Goal: Complete application form: Complete application form

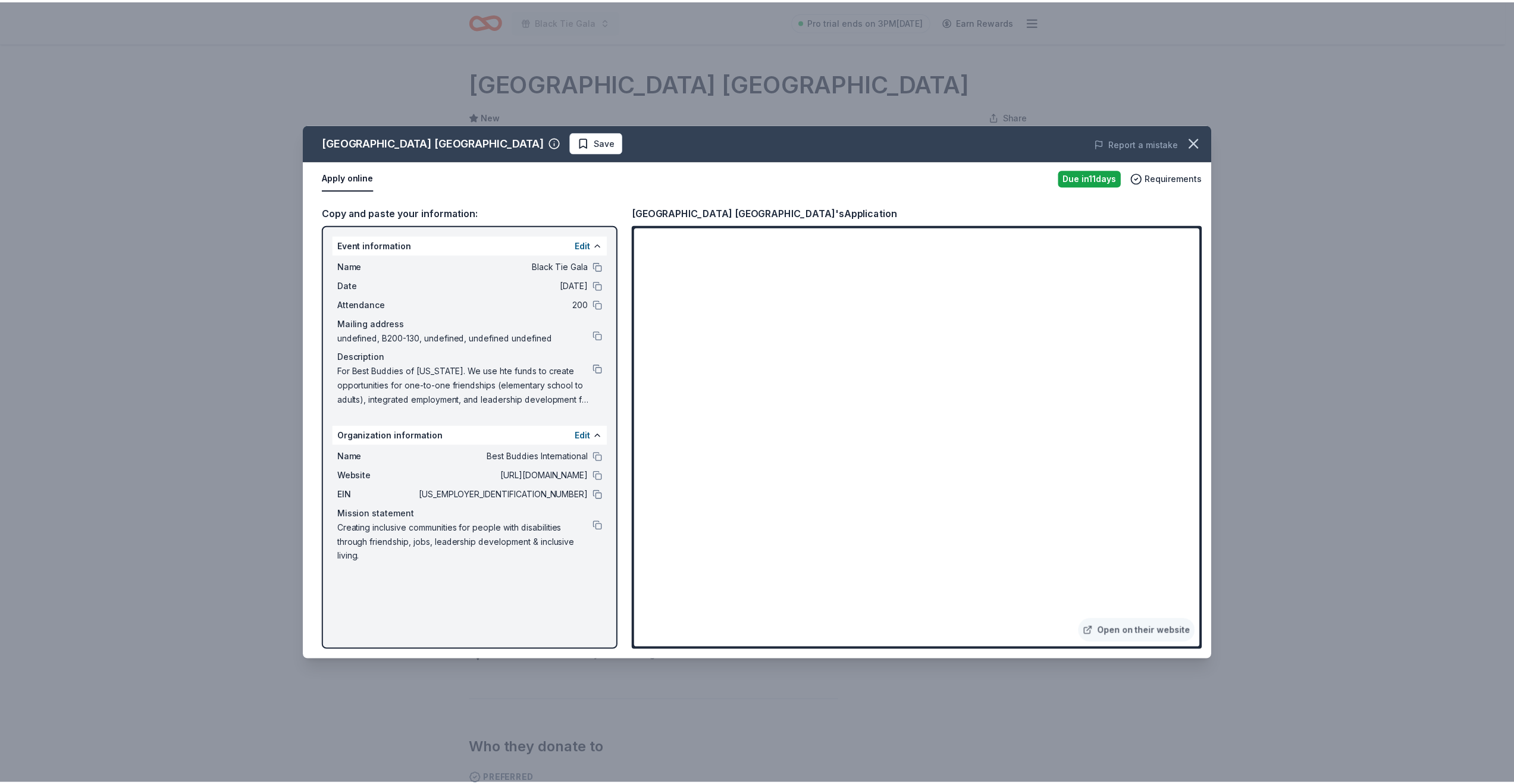
scroll to position [36, 0]
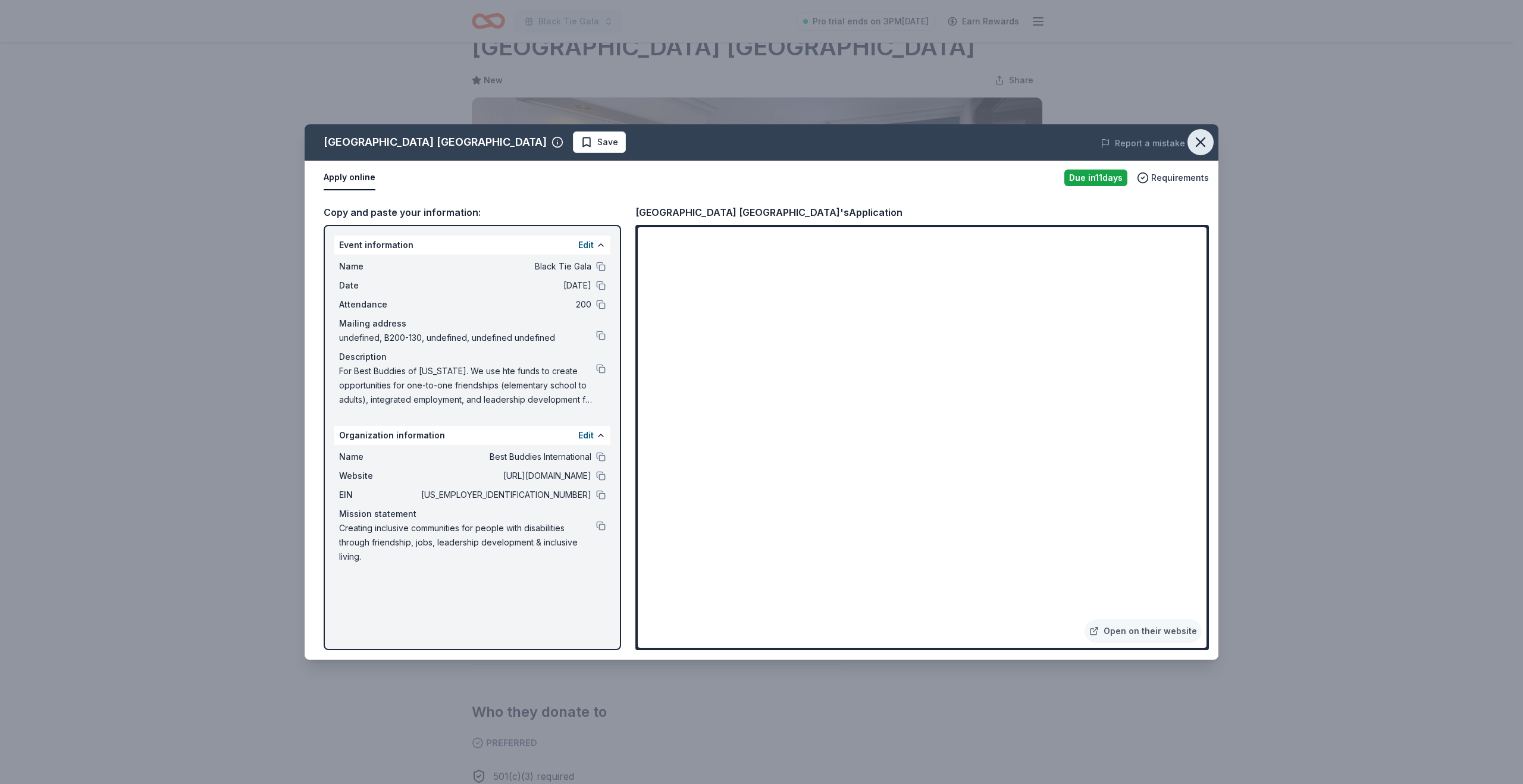
click at [1206, 135] on icon "button" at bounding box center [1200, 142] width 17 height 17
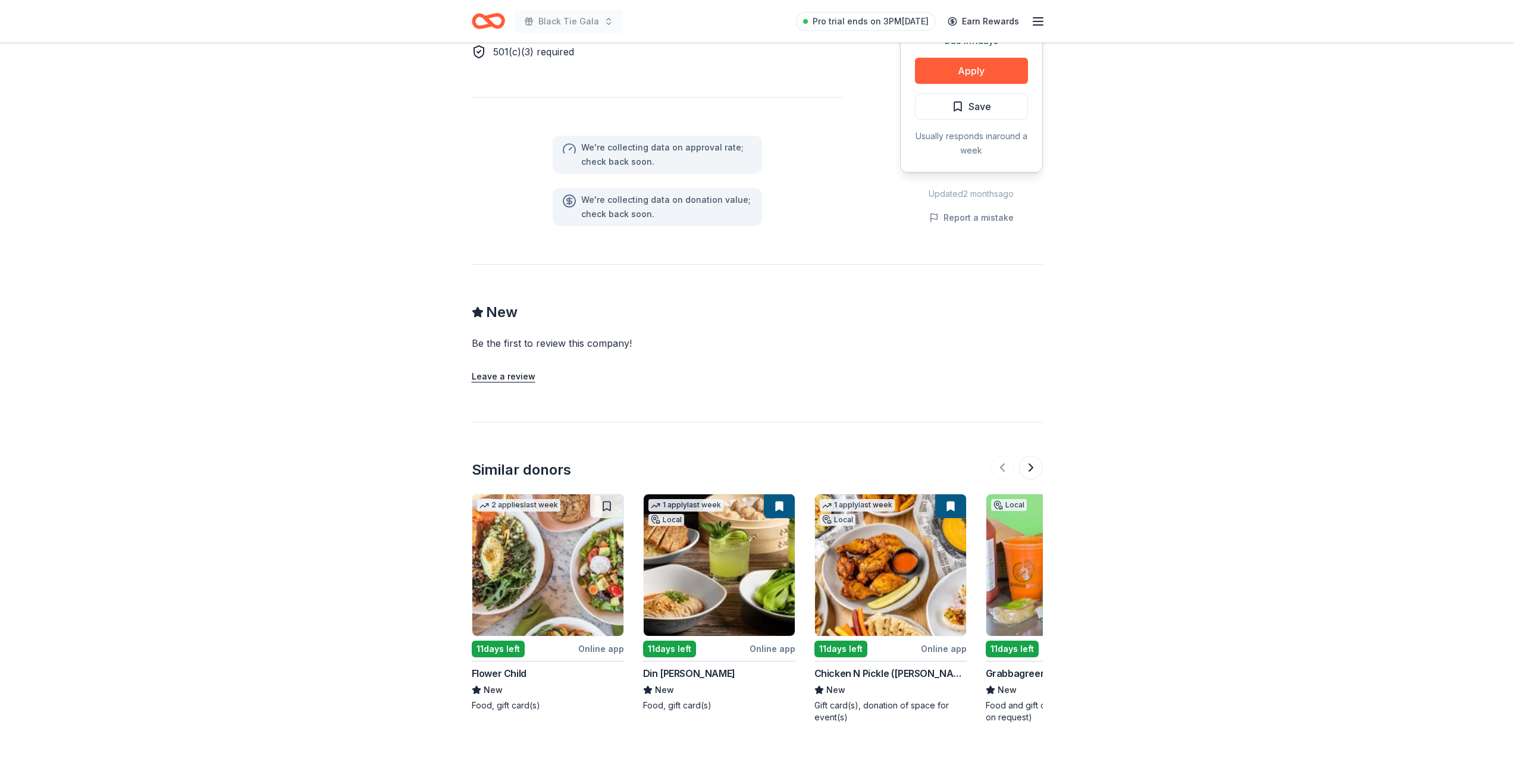
scroll to position [762, 0]
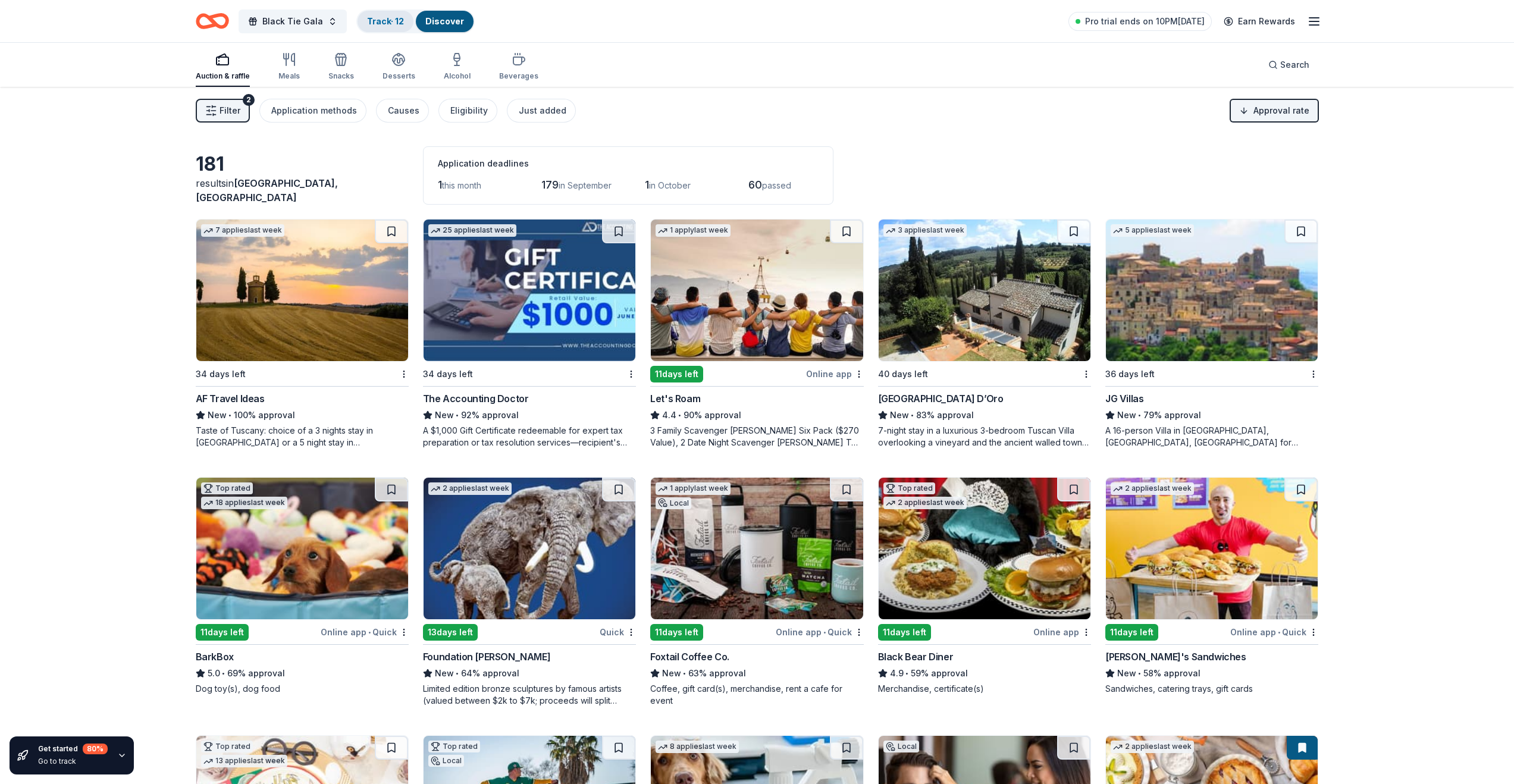
click at [387, 21] on link "Track · 12" at bounding box center [385, 21] width 37 height 10
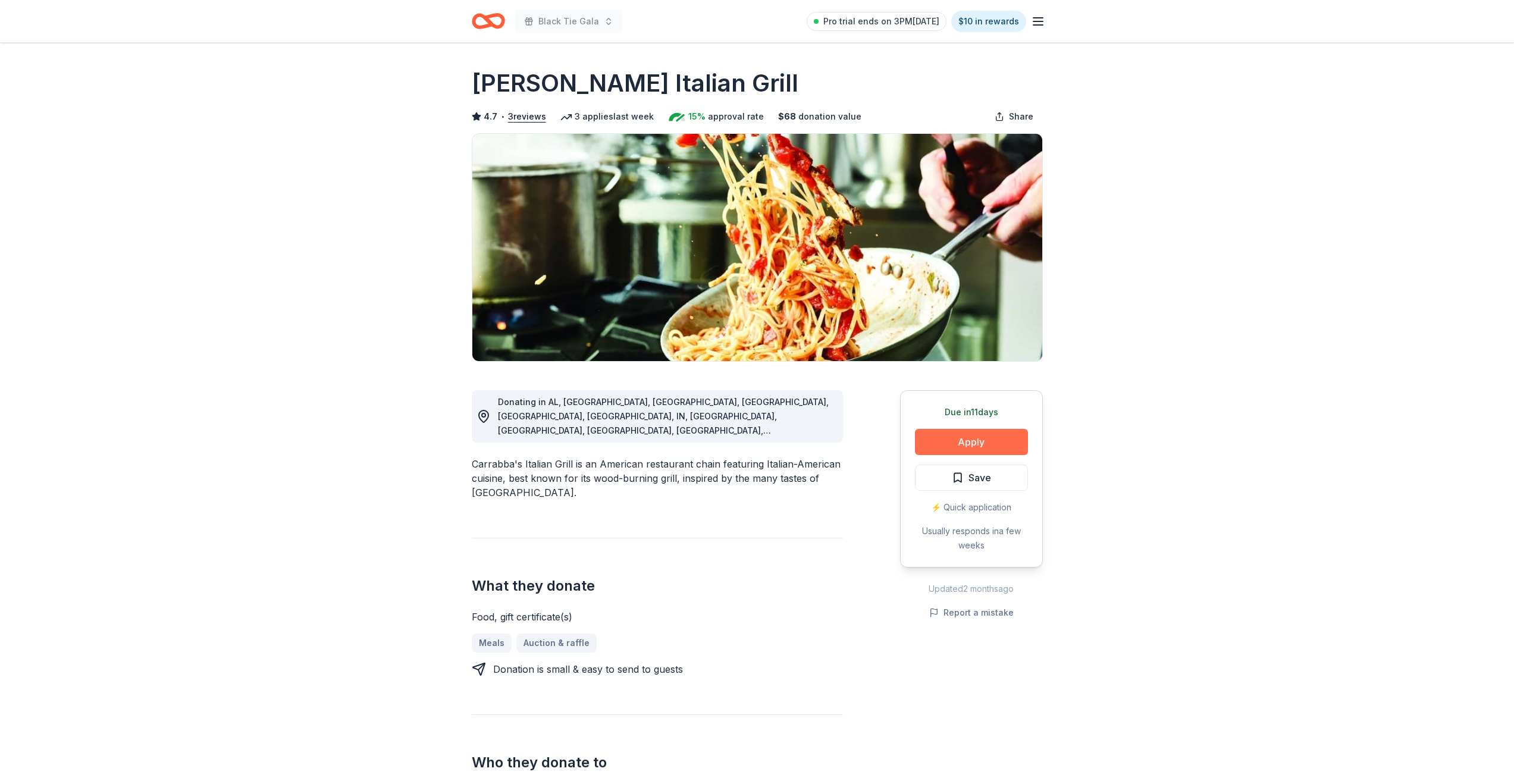
click at [965, 443] on button "Apply" at bounding box center [971, 441] width 113 height 26
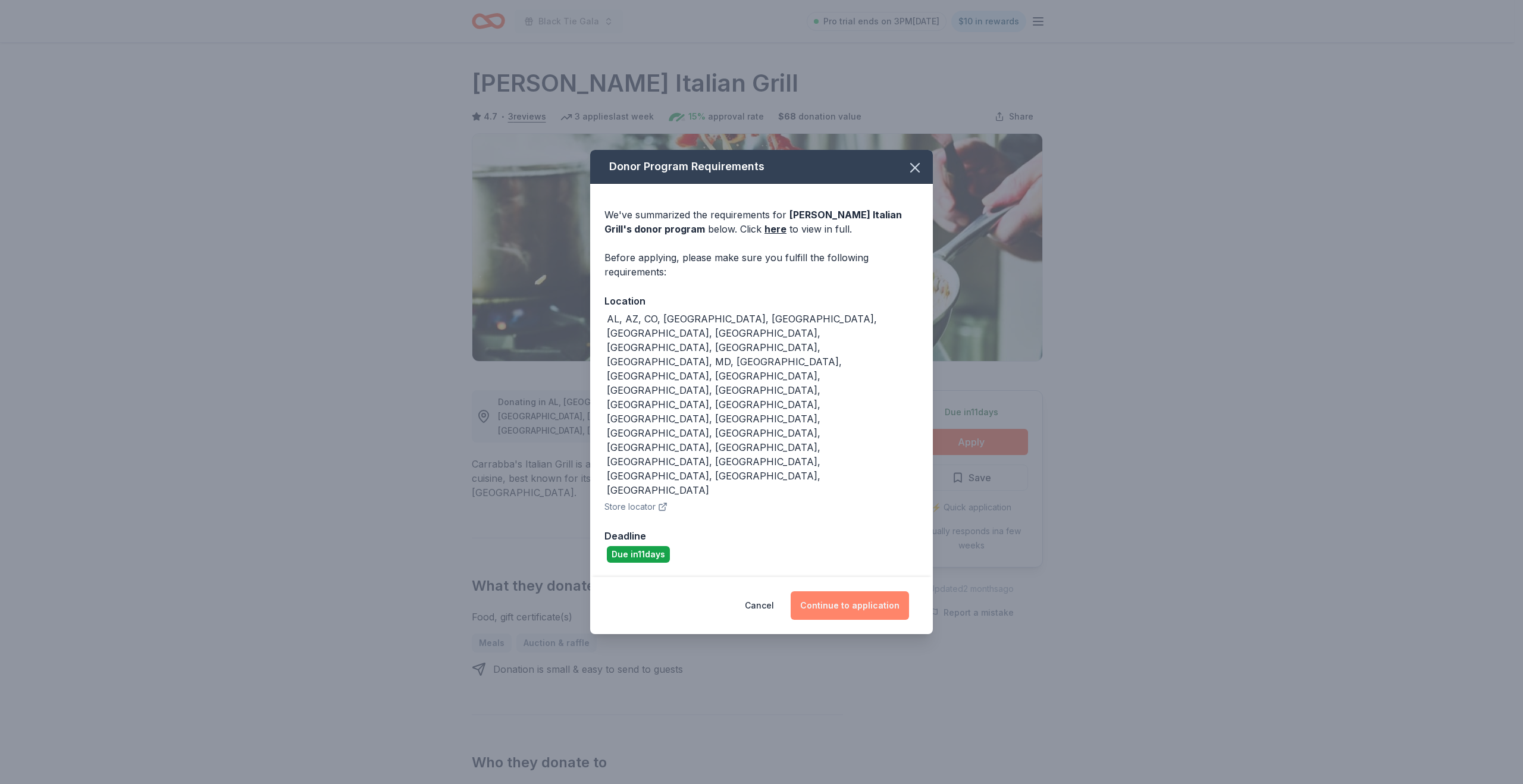
click at [853, 591] on button "Continue to application" at bounding box center [849, 605] width 118 height 28
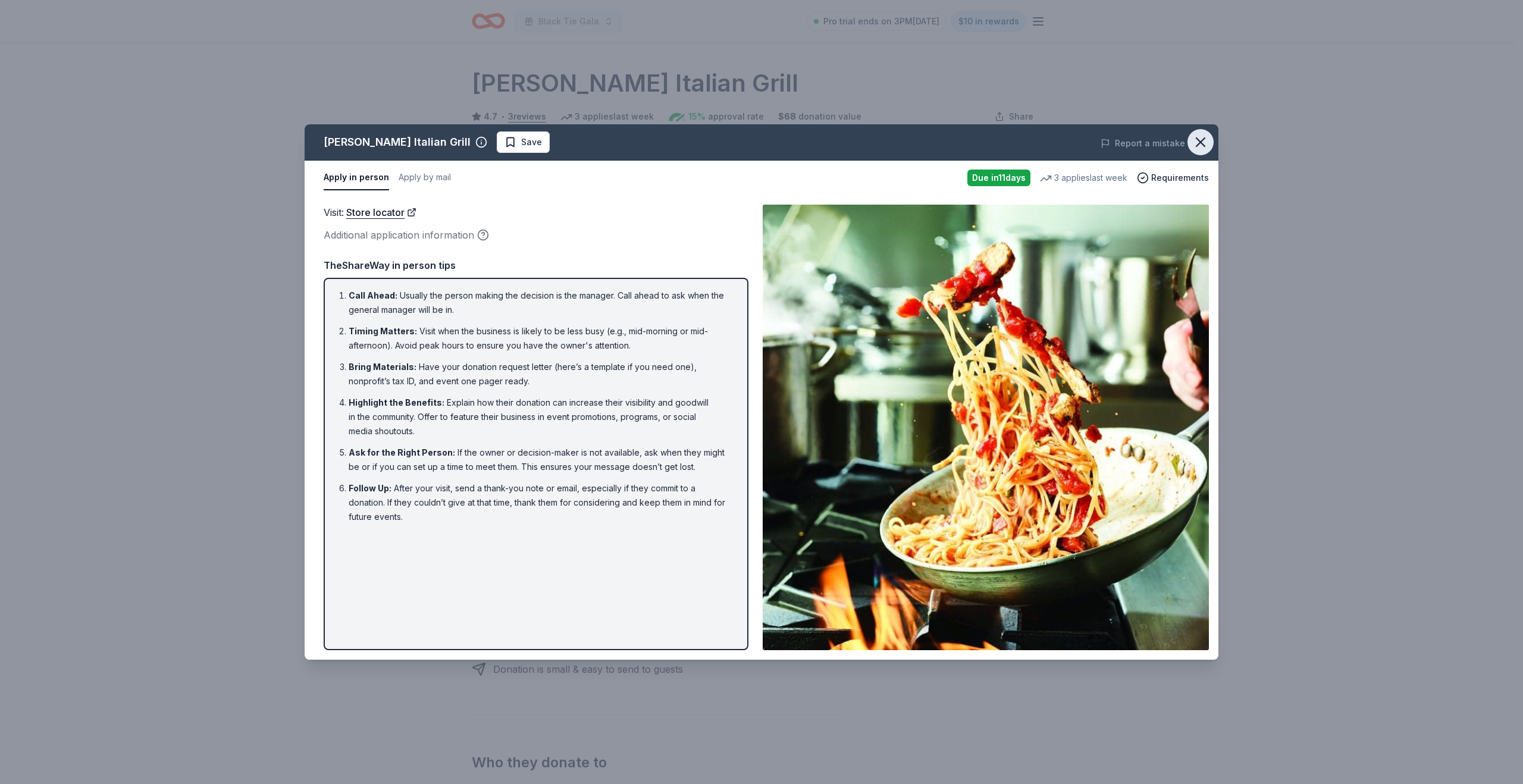
click at [1206, 144] on icon "button" at bounding box center [1200, 142] width 17 height 17
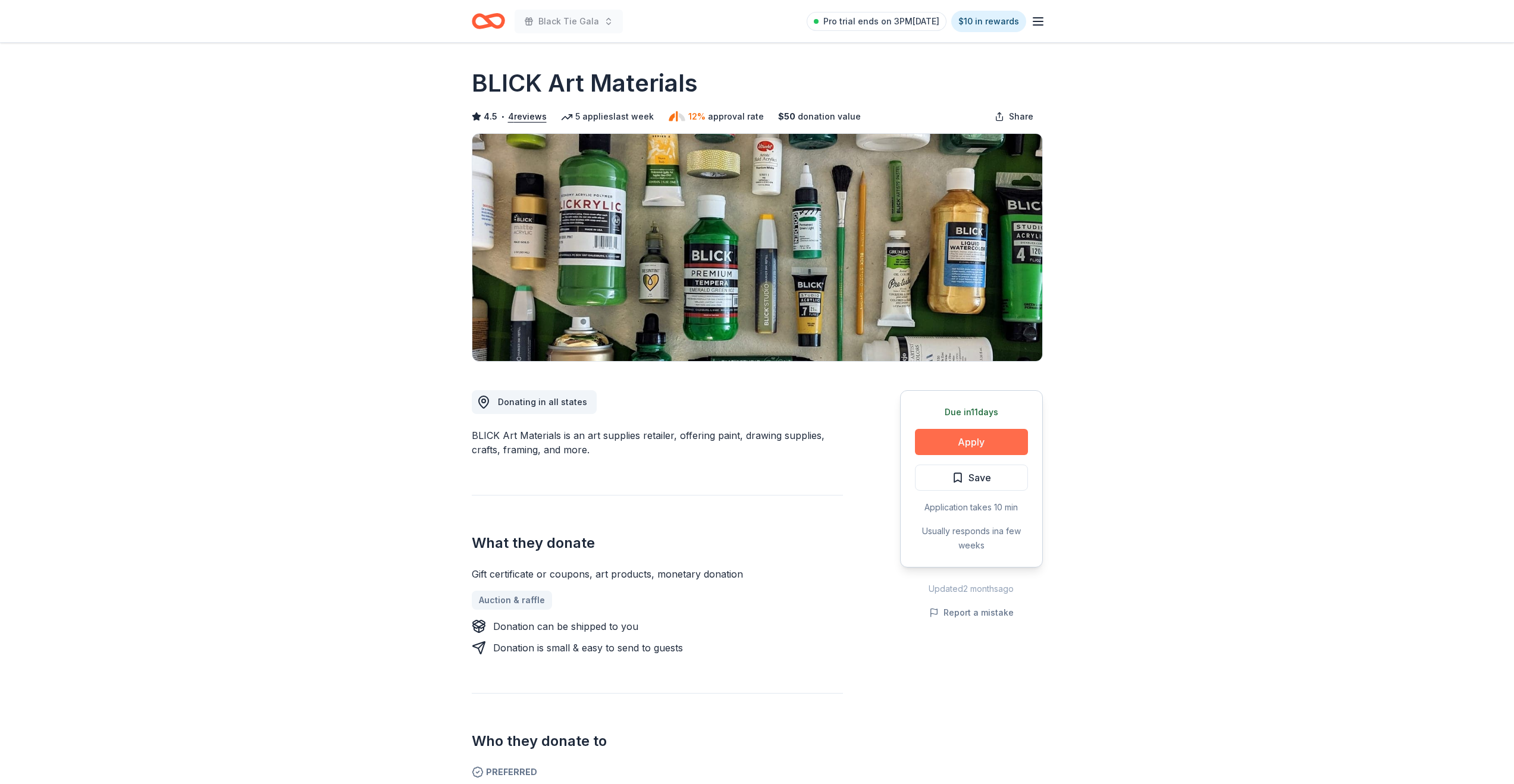
click at [934, 438] on button "Apply" at bounding box center [971, 441] width 113 height 26
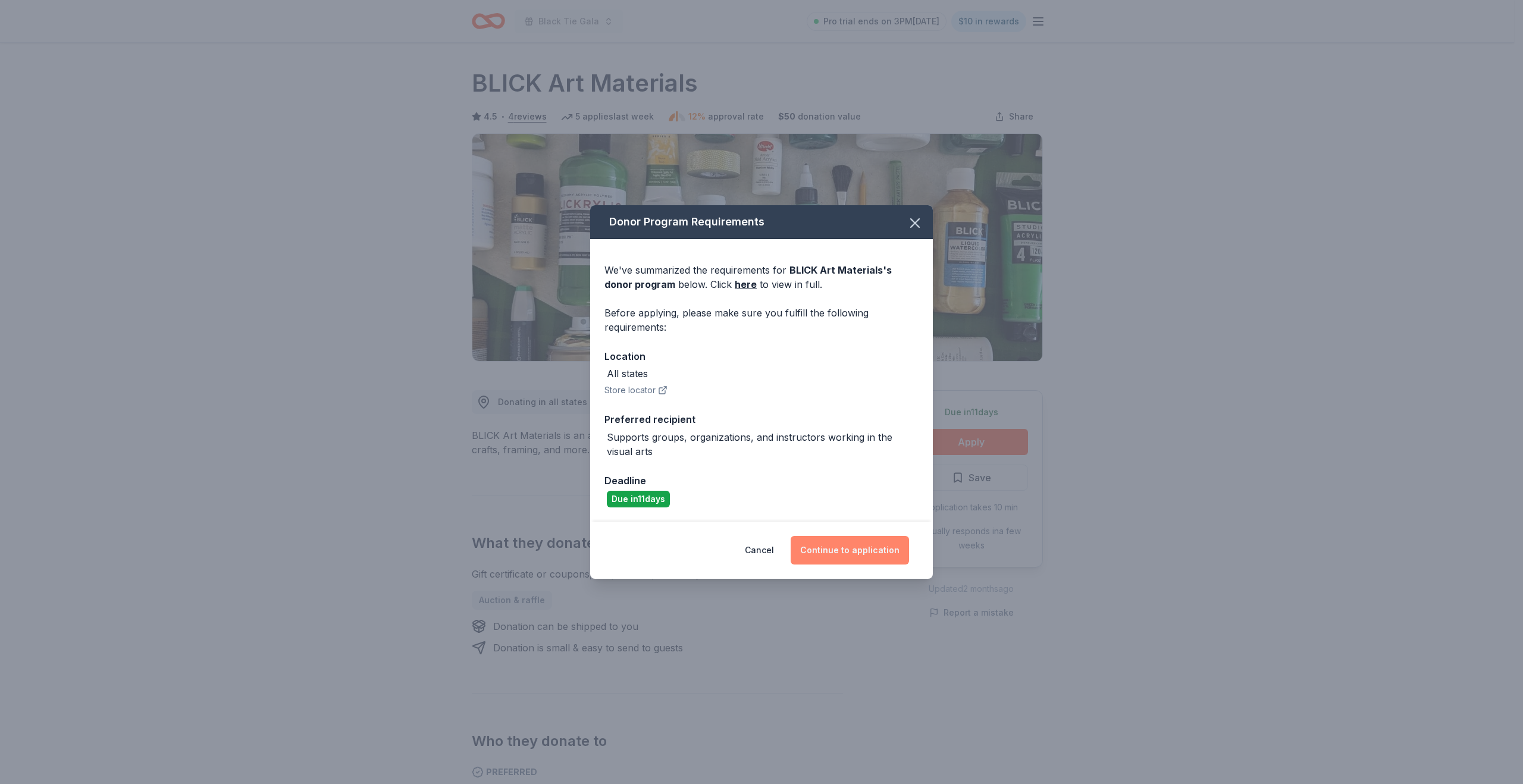
click at [865, 557] on button "Continue to application" at bounding box center [849, 550] width 118 height 28
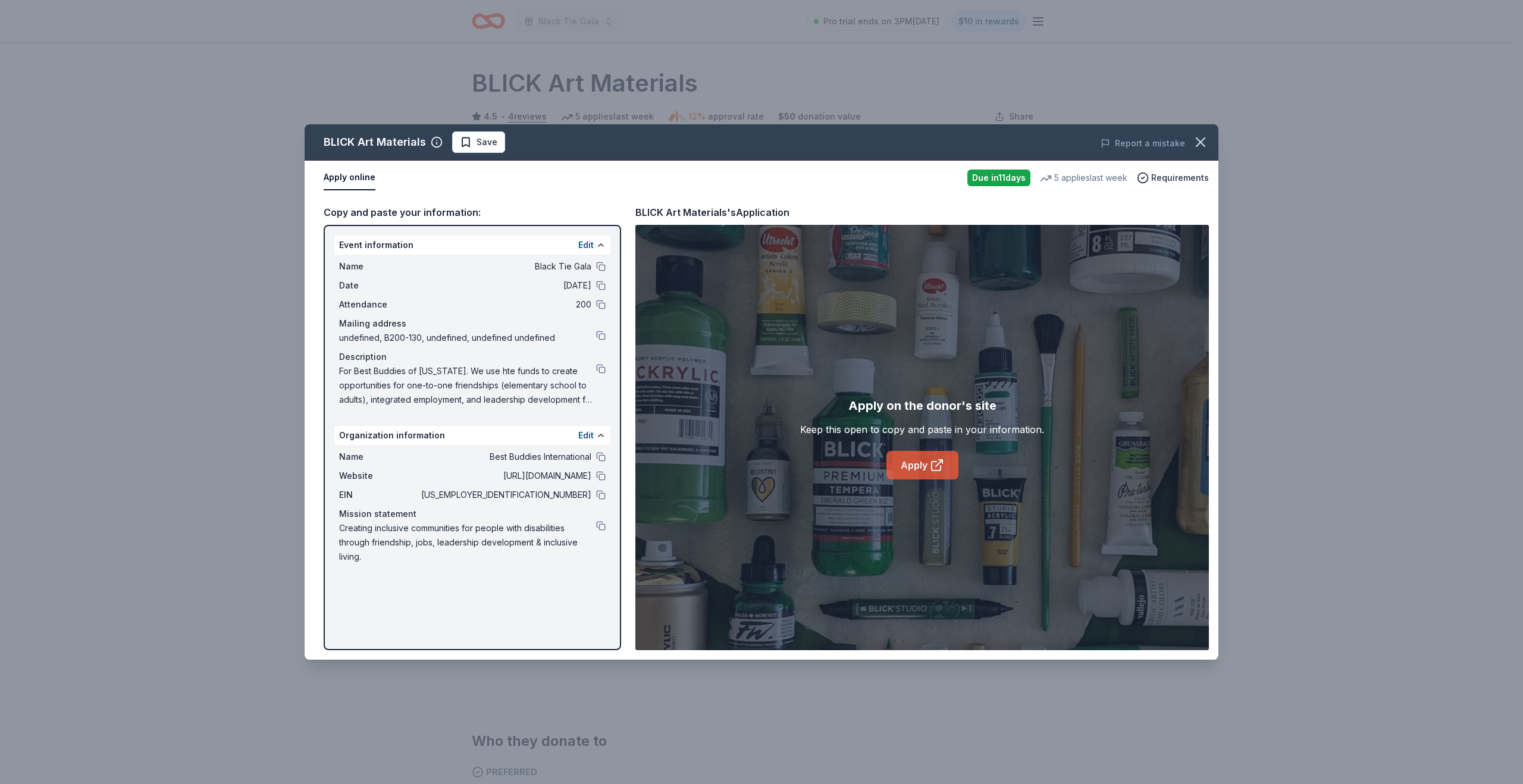
click at [917, 470] on link "Apply" at bounding box center [922, 465] width 72 height 28
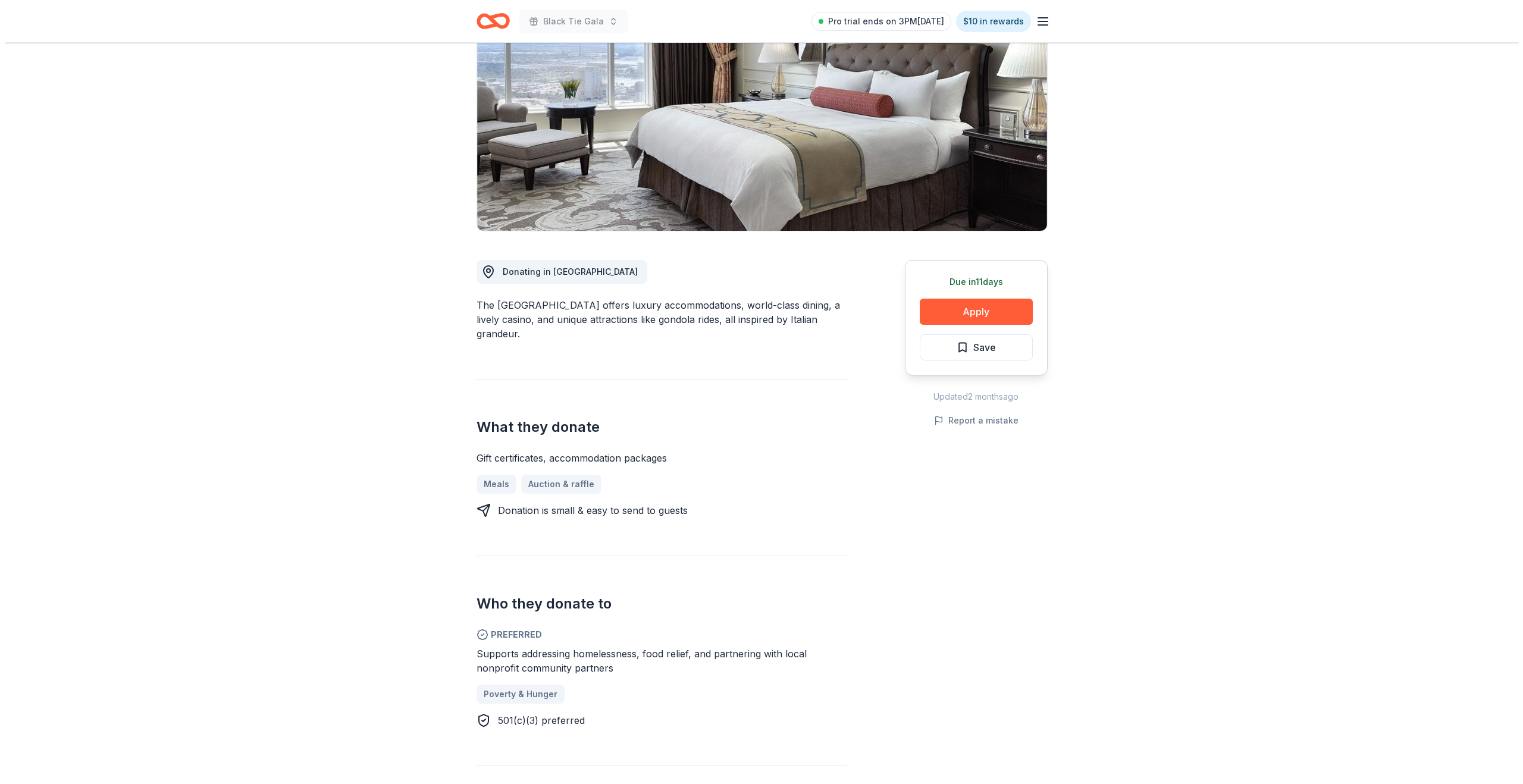
scroll to position [131, 0]
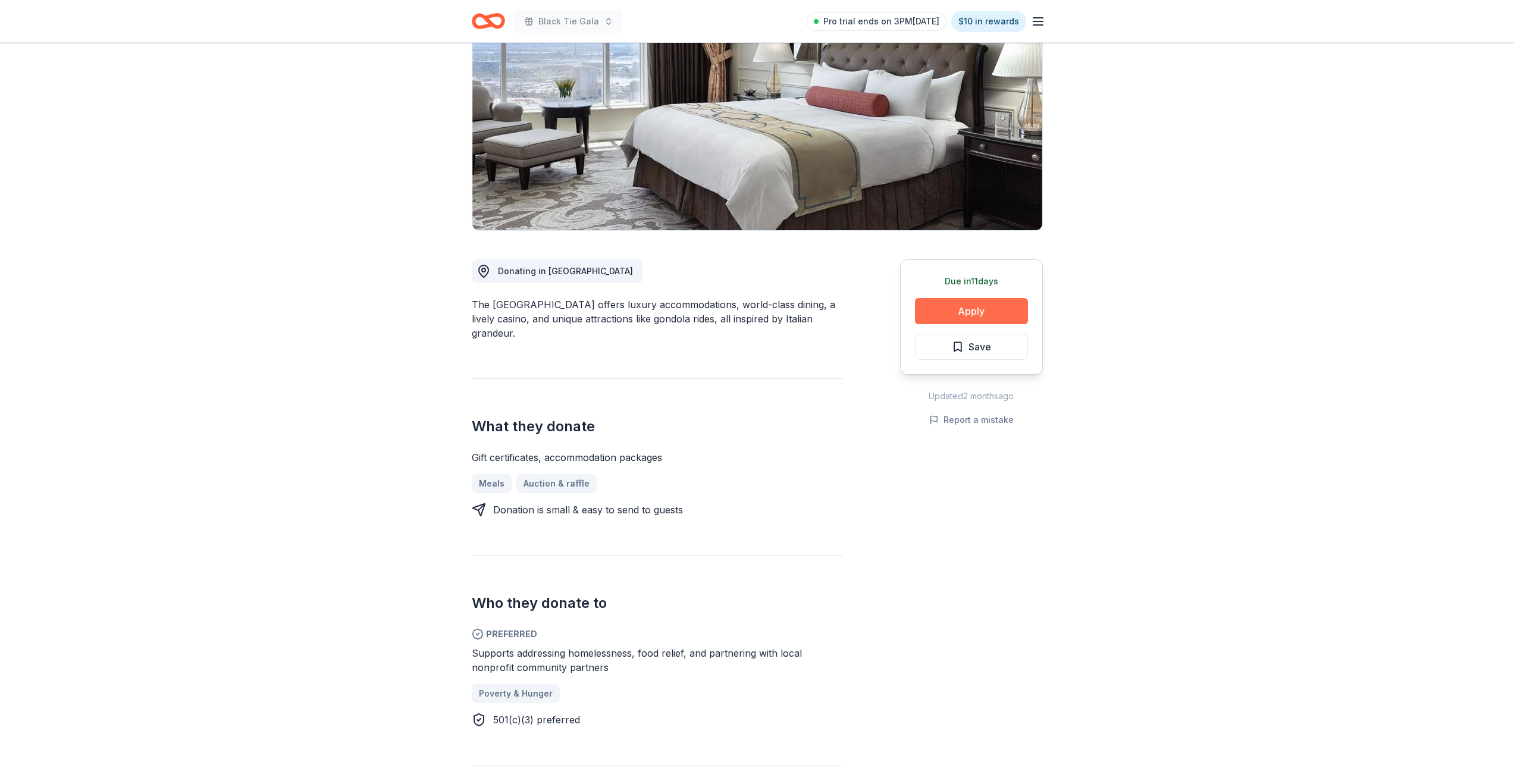
click at [963, 313] on button "Apply" at bounding box center [971, 311] width 113 height 26
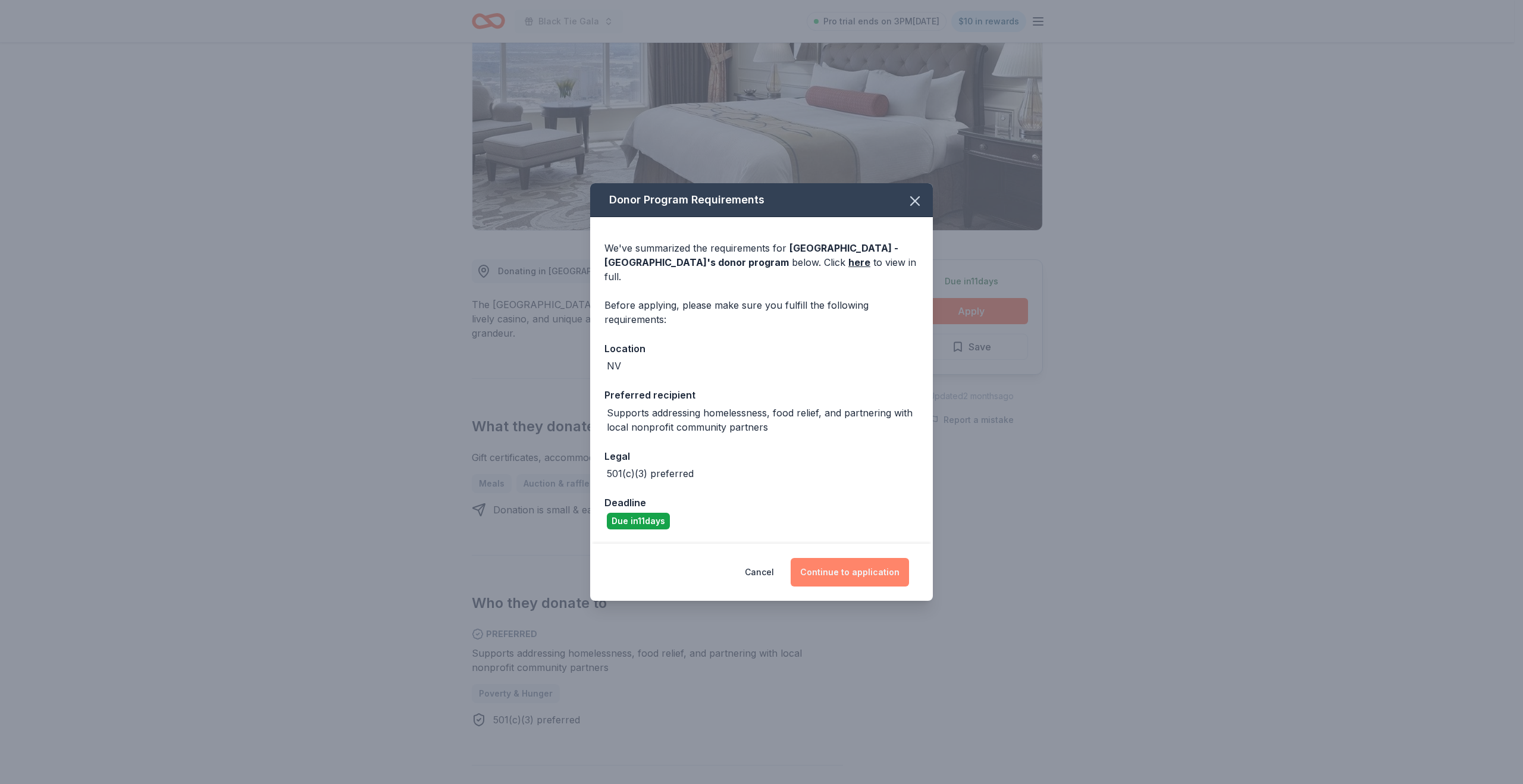
click at [863, 569] on button "Continue to application" at bounding box center [849, 572] width 118 height 28
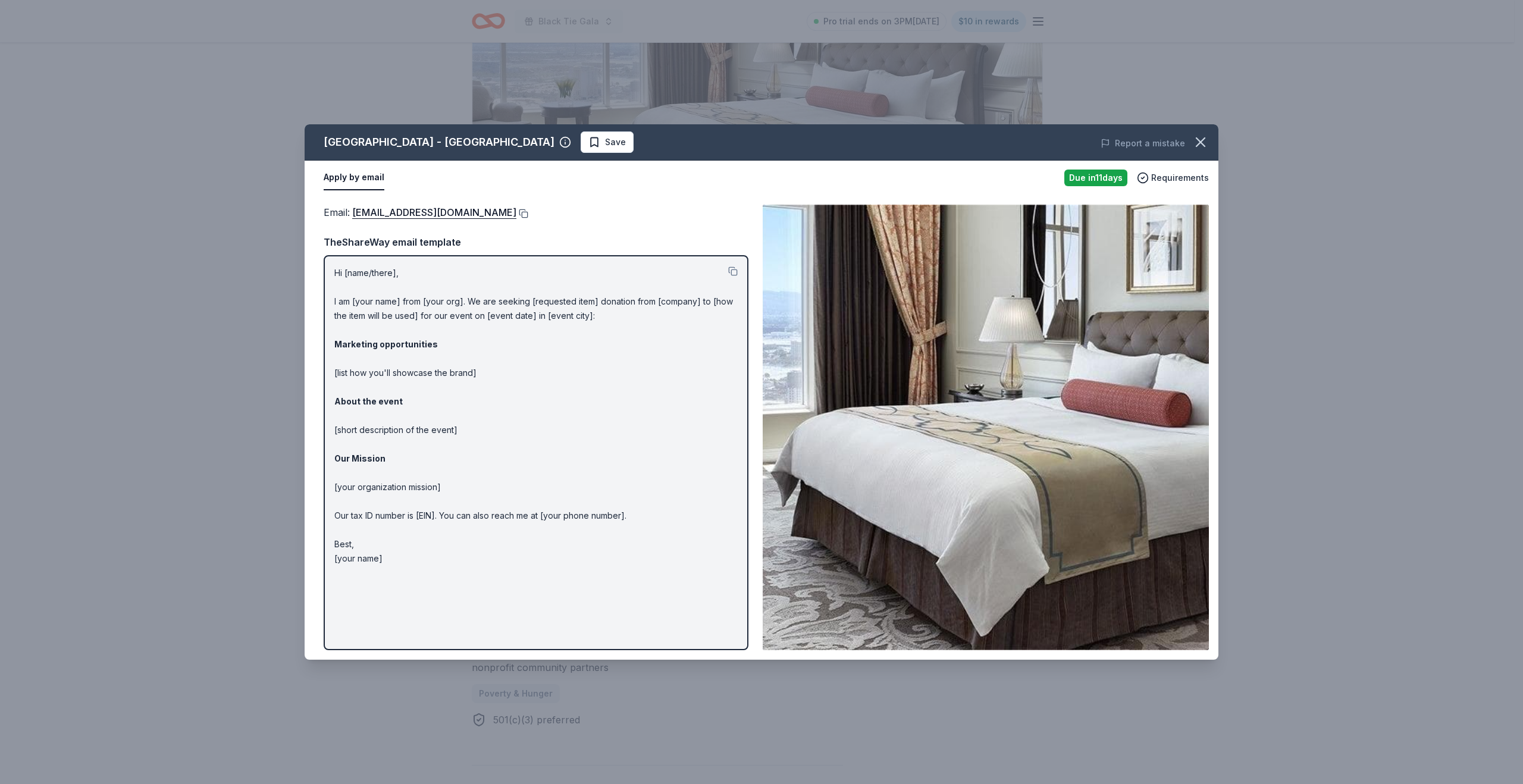
click at [516, 213] on button at bounding box center [523, 213] width 12 height 9
click at [1206, 140] on icon "button" at bounding box center [1200, 142] width 17 height 17
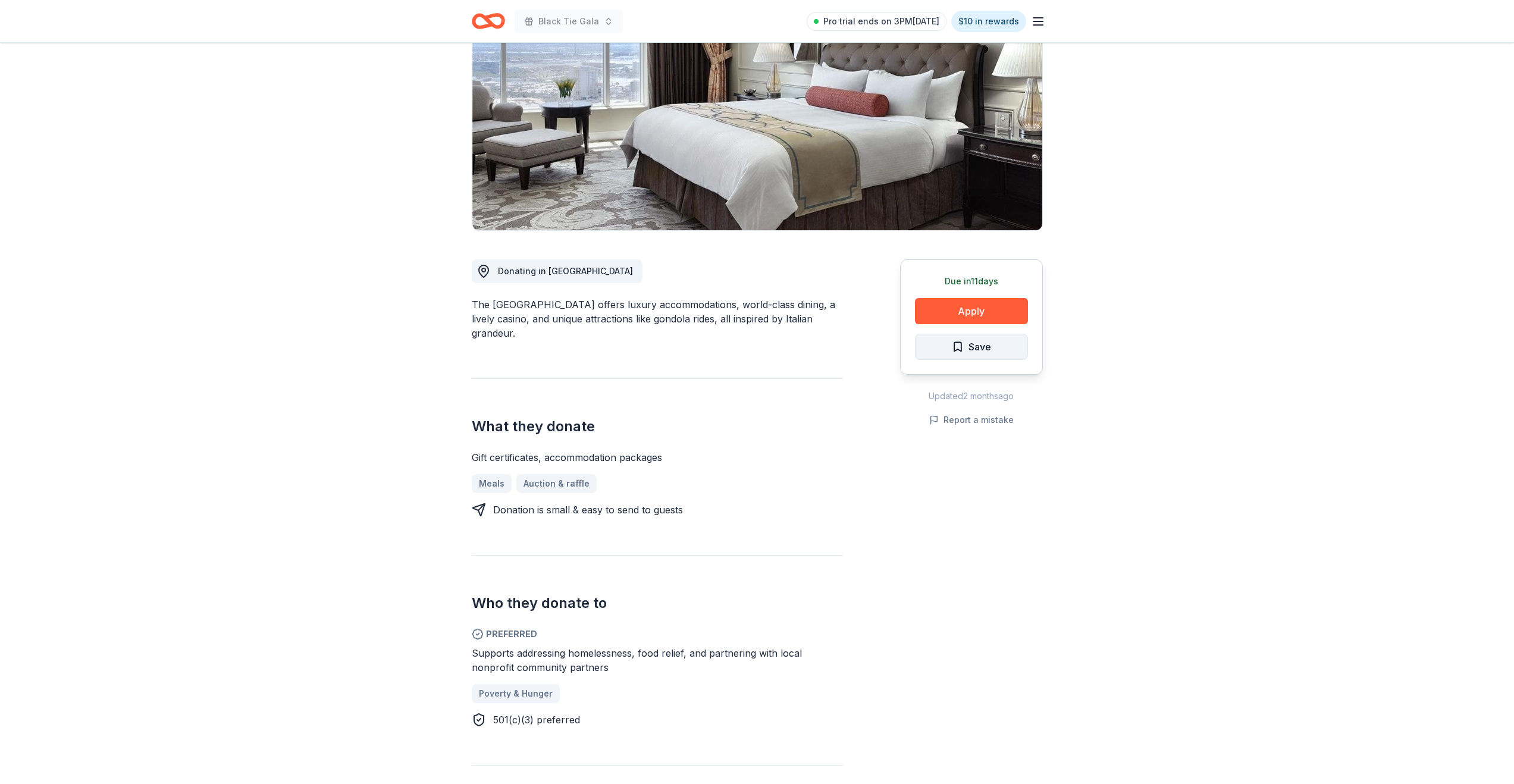
click at [985, 348] on span "Save" at bounding box center [979, 346] width 22 height 16
click at [985, 348] on html "Black Tie Gala Pro trial ends on 3PM, 8/31 $10 in rewards Due in 11 days Share …" at bounding box center [757, 261] width 1514 height 784
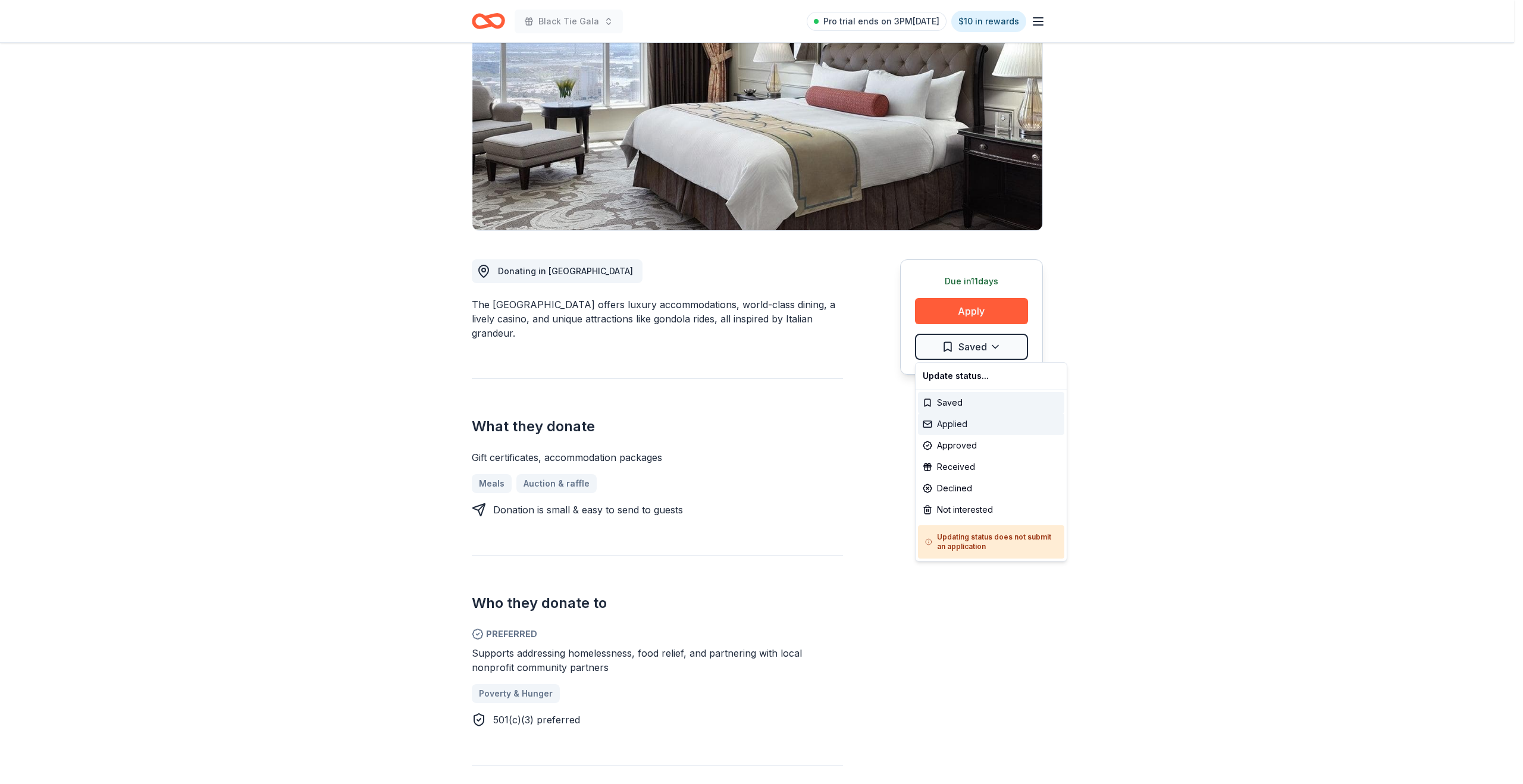
click at [968, 430] on div "Applied" at bounding box center [991, 424] width 146 height 22
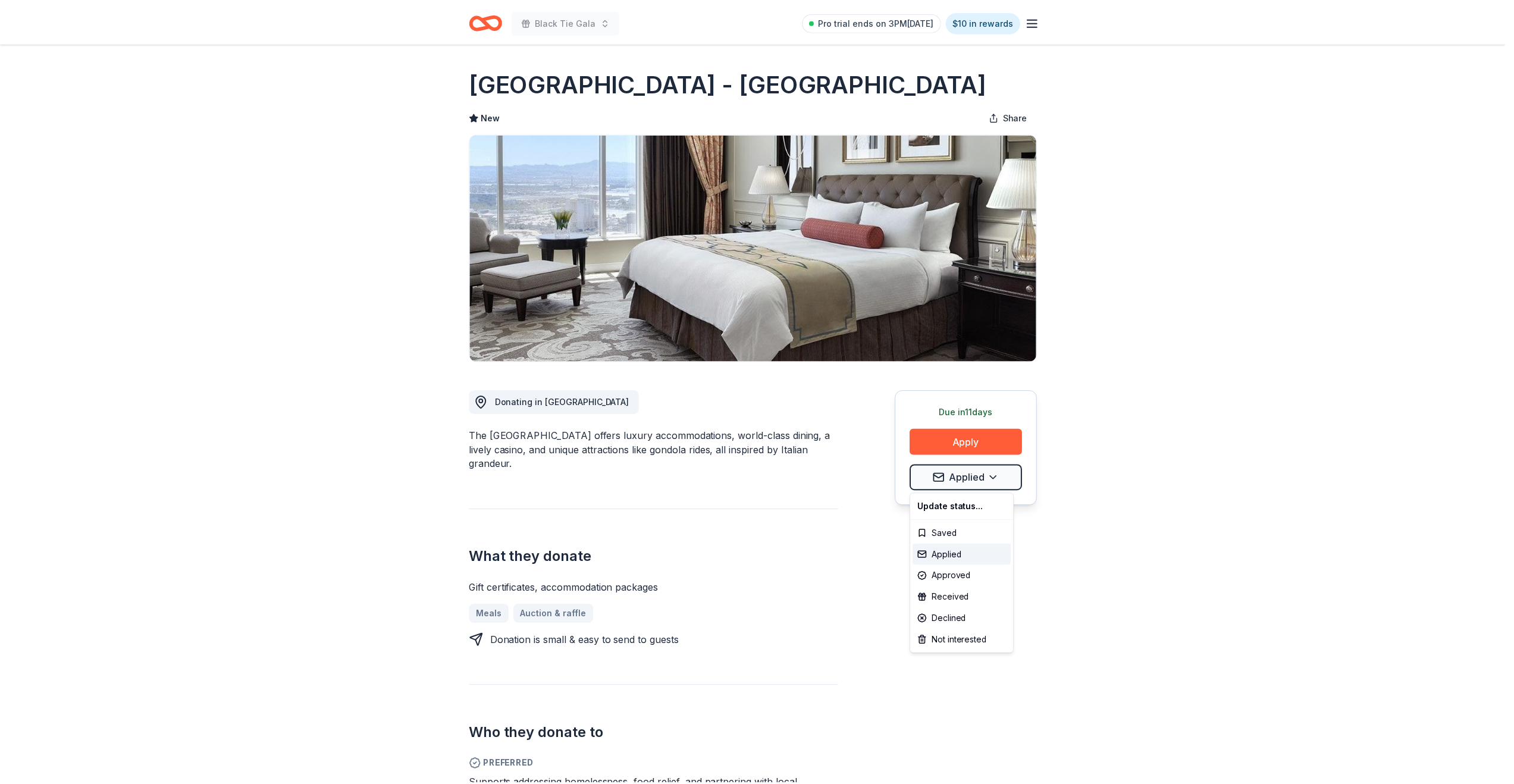
scroll to position [0, 0]
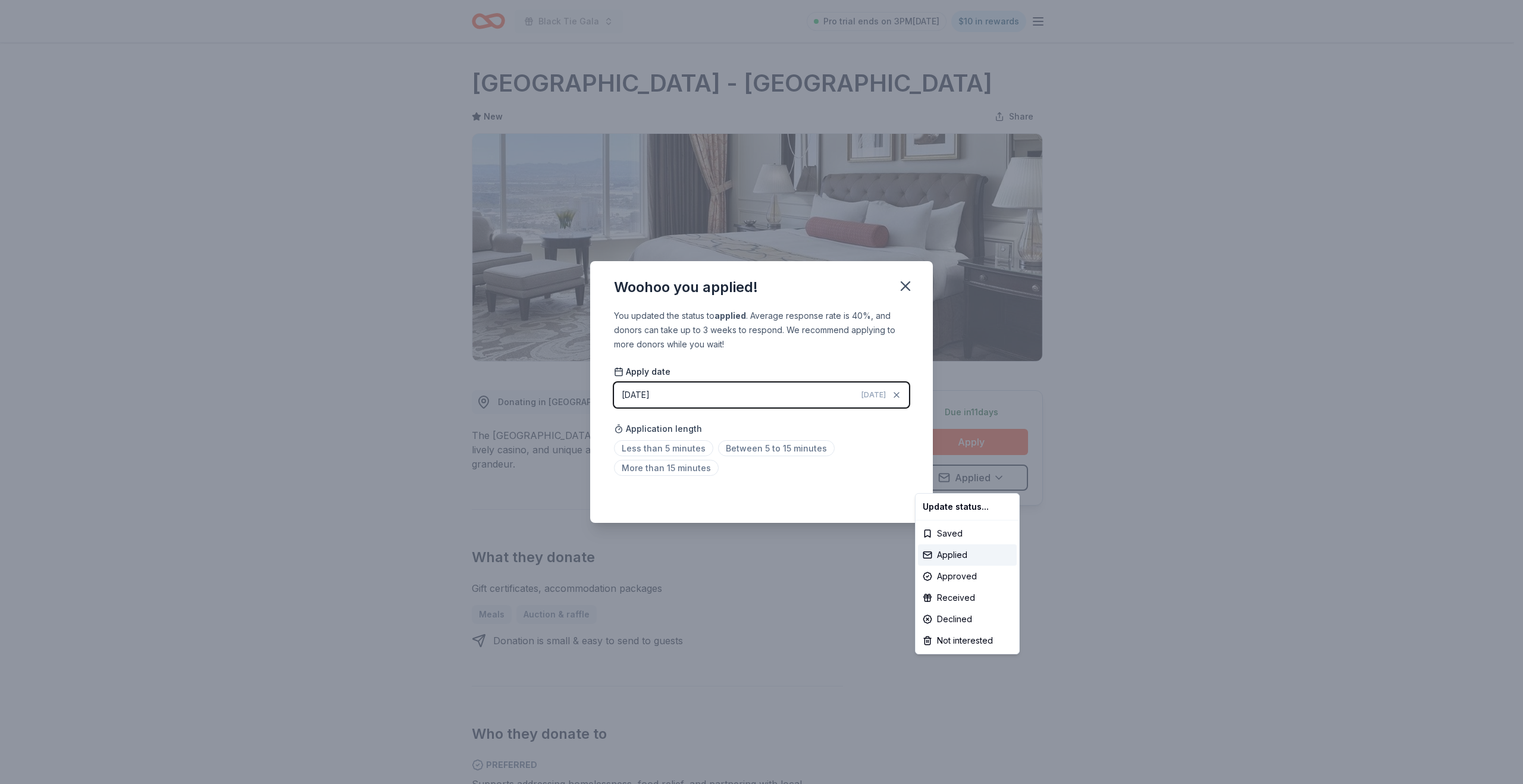
click at [686, 389] on html "Black Tie Gala Pro trial ends on 3PM, 8/31 $10 in rewards Due in 11 days Share …" at bounding box center [762, 392] width 1523 height 784
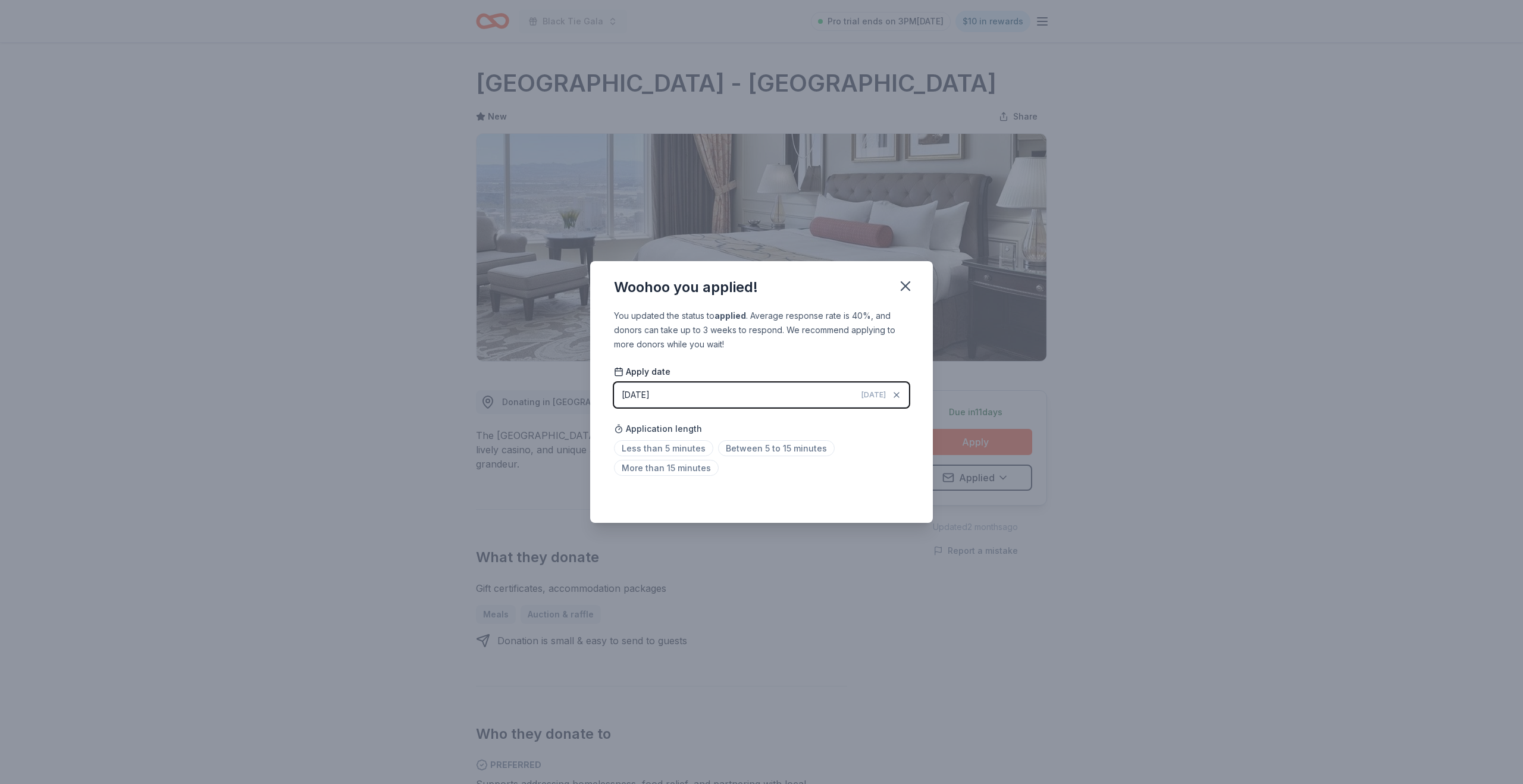
click at [649, 393] on div "08/24/2025" at bounding box center [635, 395] width 28 height 14
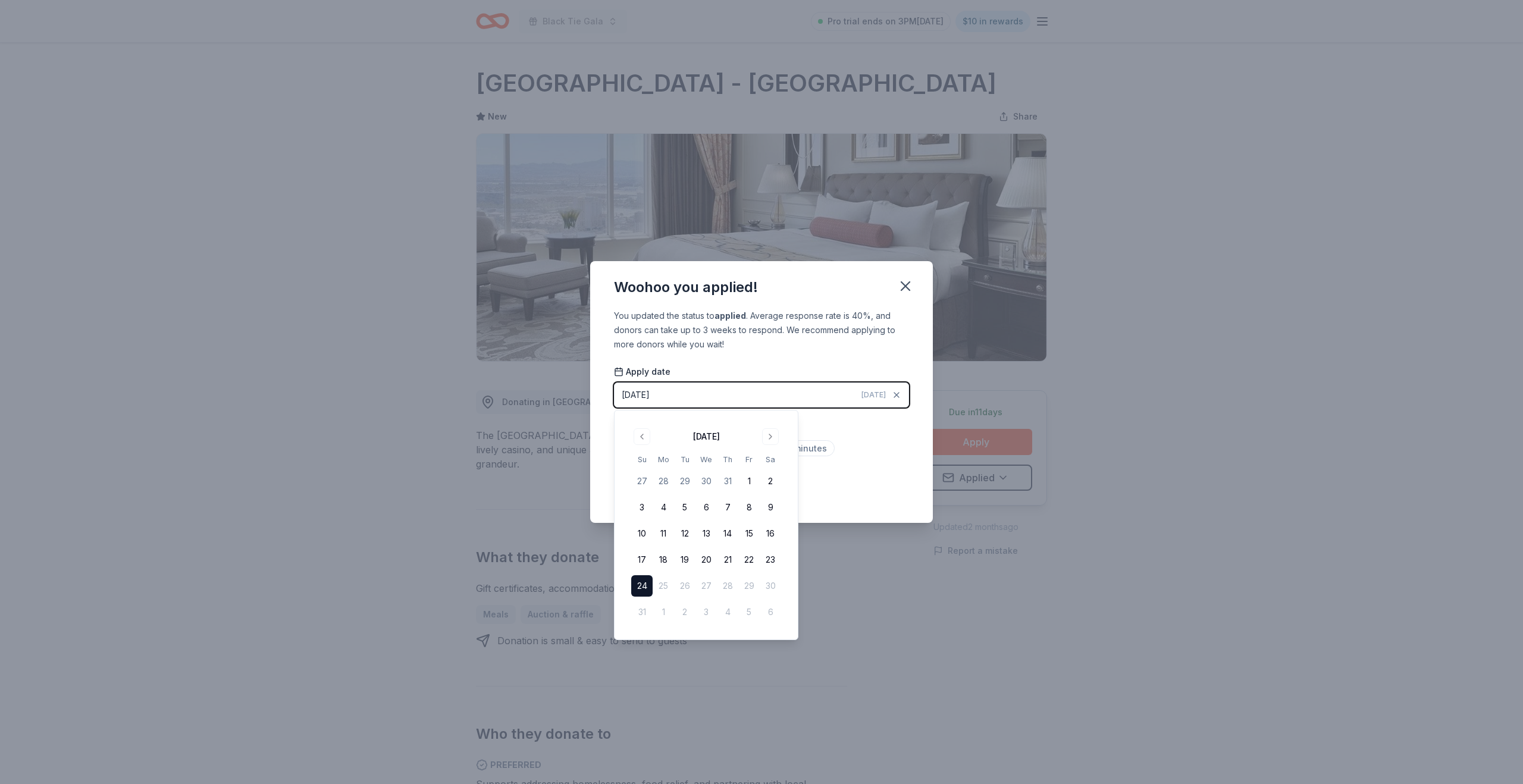
click at [852, 437] on div "Application length Less than 5 minutes Between 5 to 15 minutes More than 15 min…" at bounding box center [762, 448] width 295 height 63
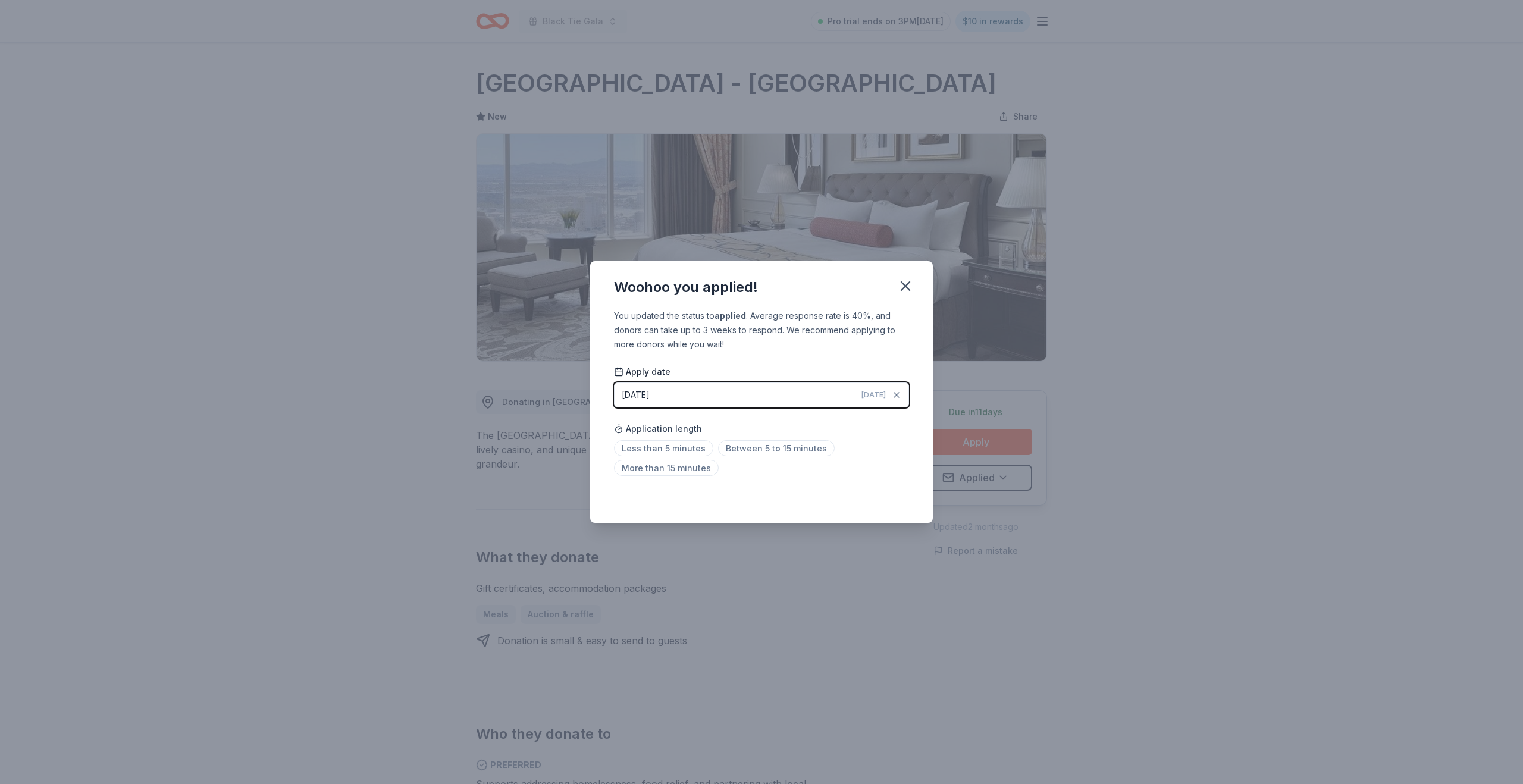
click at [685, 458] on div "Less than 5 minutes Between 5 to 15 minutes More than 15 minutes" at bounding box center [762, 460] width 295 height 39
click at [689, 453] on span "Less than 5 minutes" at bounding box center [664, 448] width 99 height 16
click at [910, 286] on icon "button" at bounding box center [905, 286] width 17 height 17
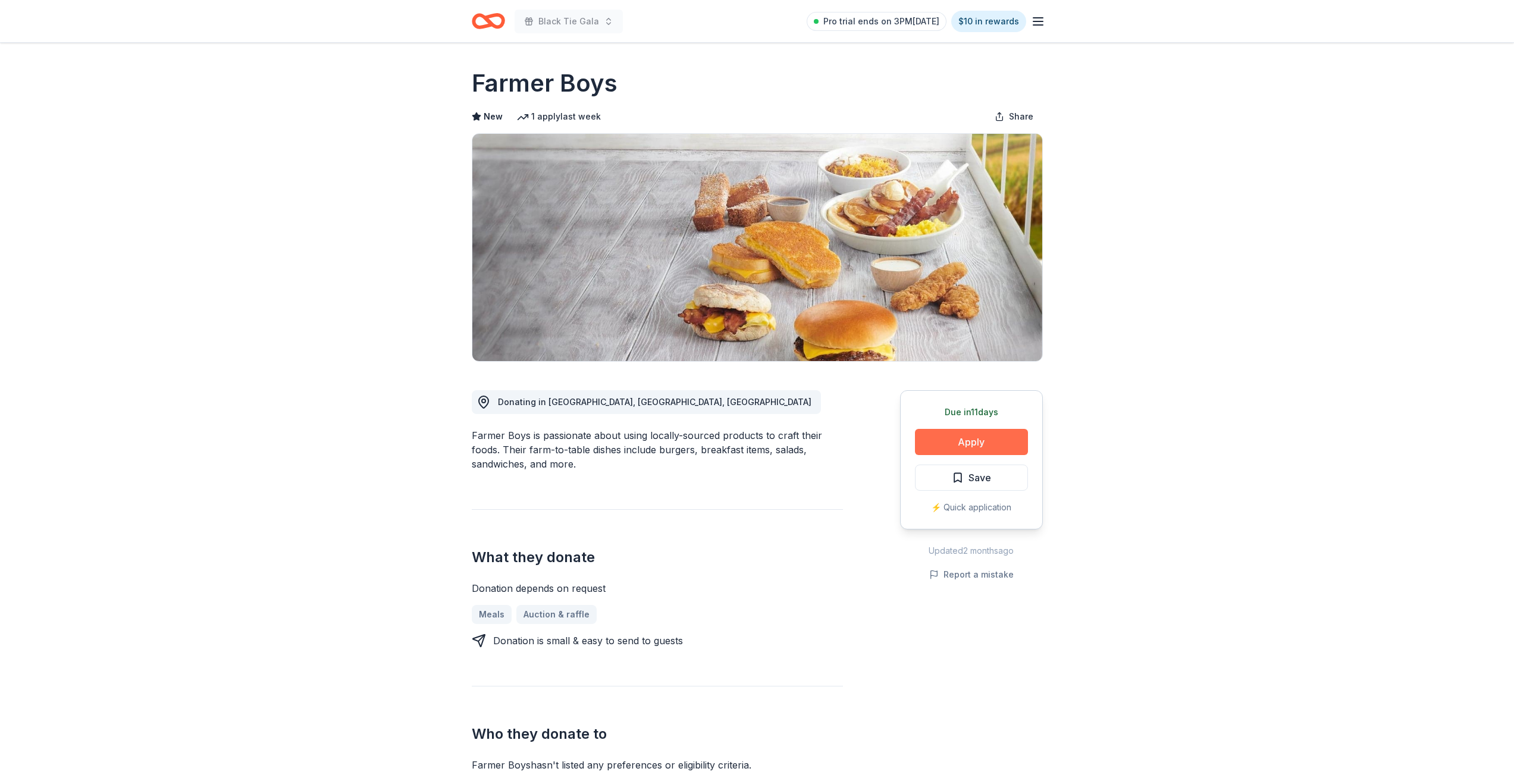
click at [985, 440] on button "Apply" at bounding box center [971, 441] width 113 height 26
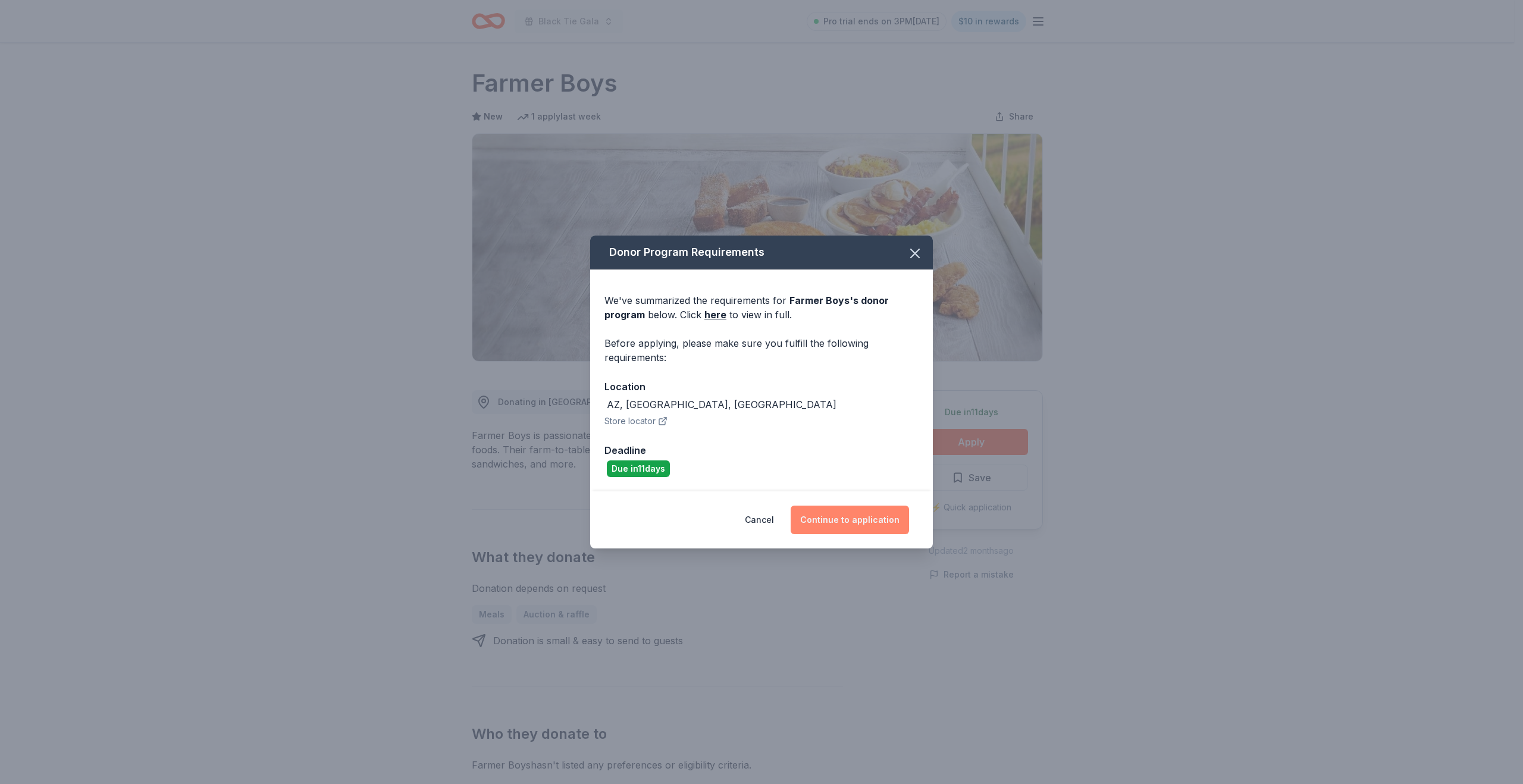
click at [840, 518] on button "Continue to application" at bounding box center [849, 520] width 118 height 28
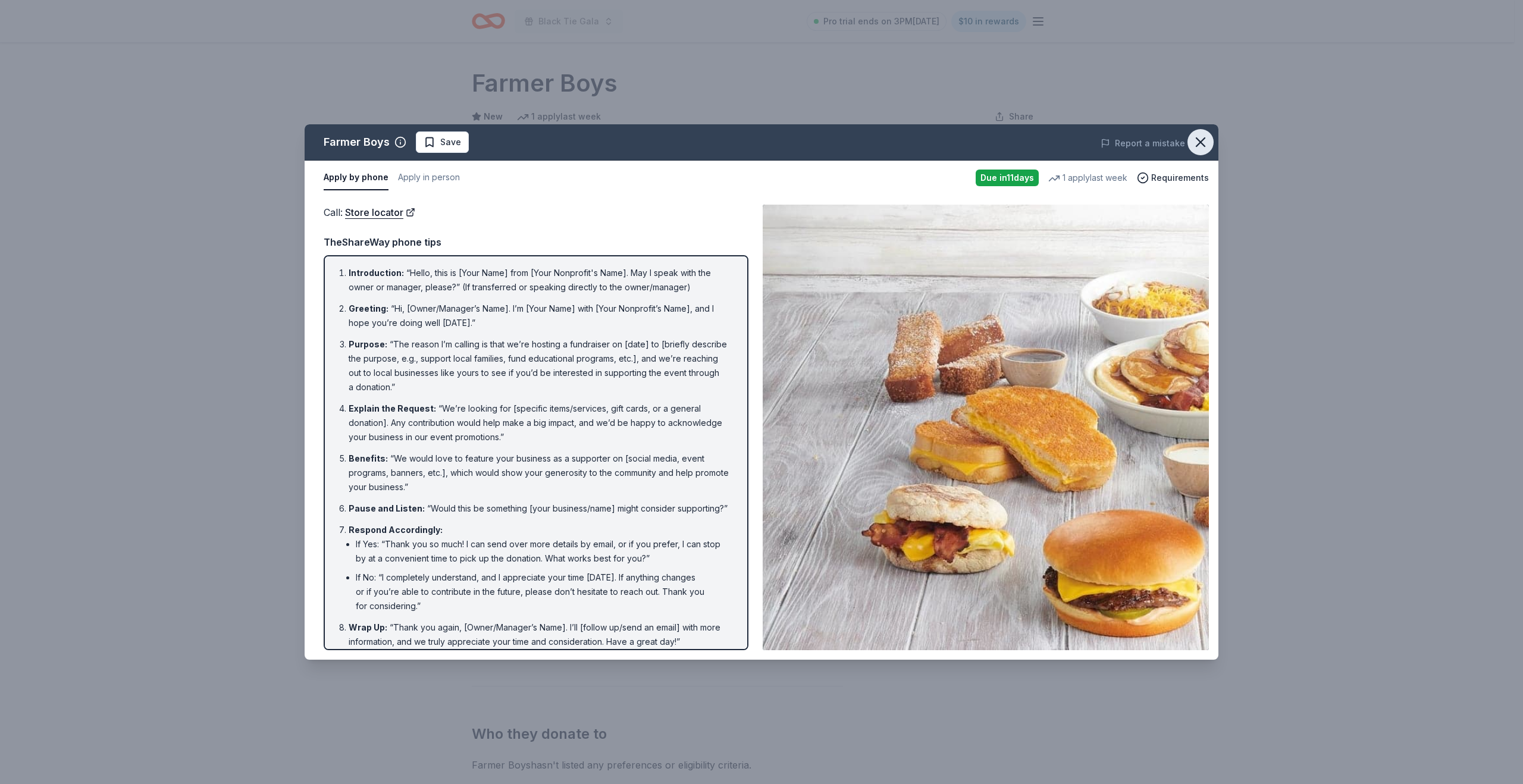
click at [1201, 143] on icon "button" at bounding box center [1200, 142] width 8 height 8
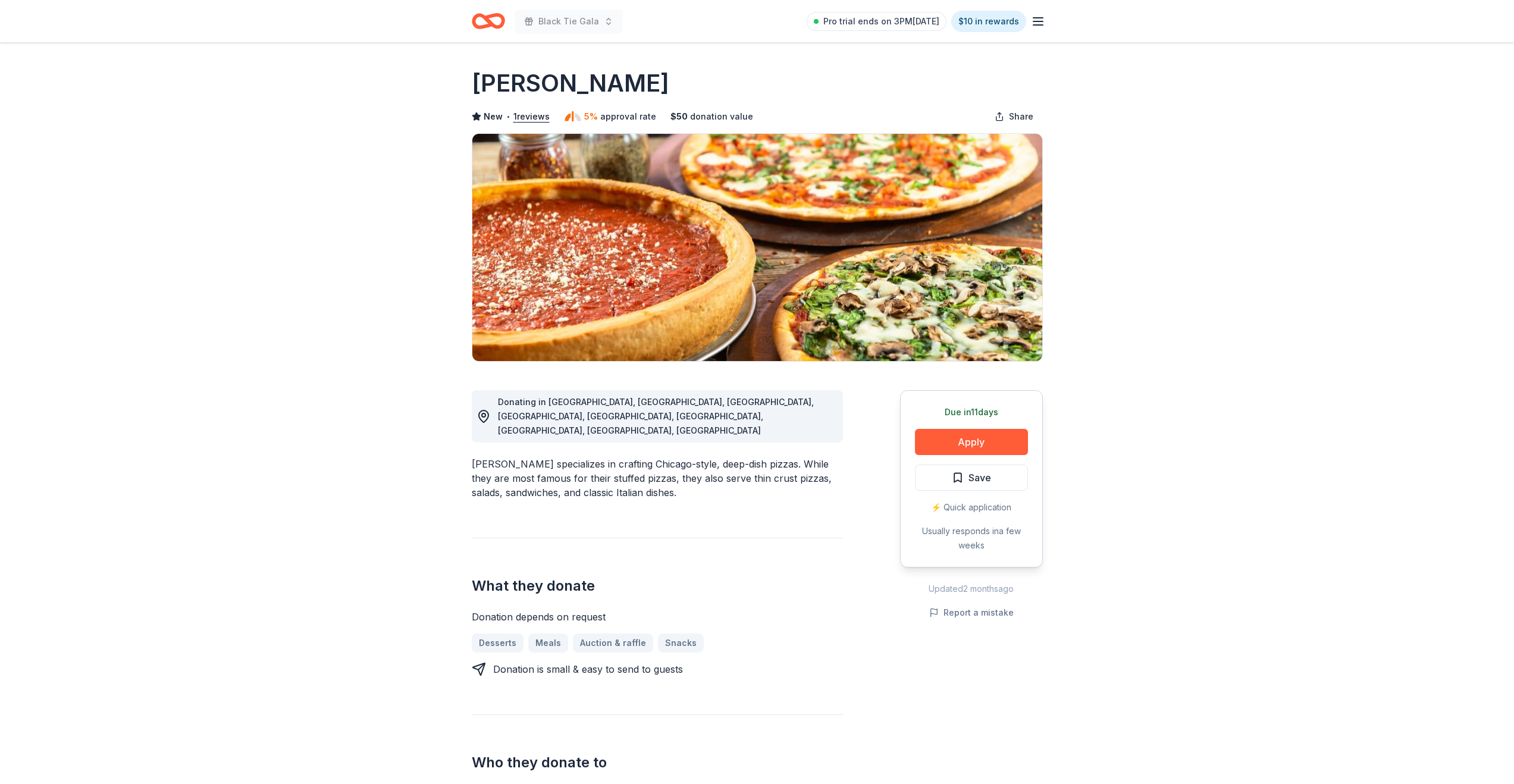
scroll to position [11, 0]
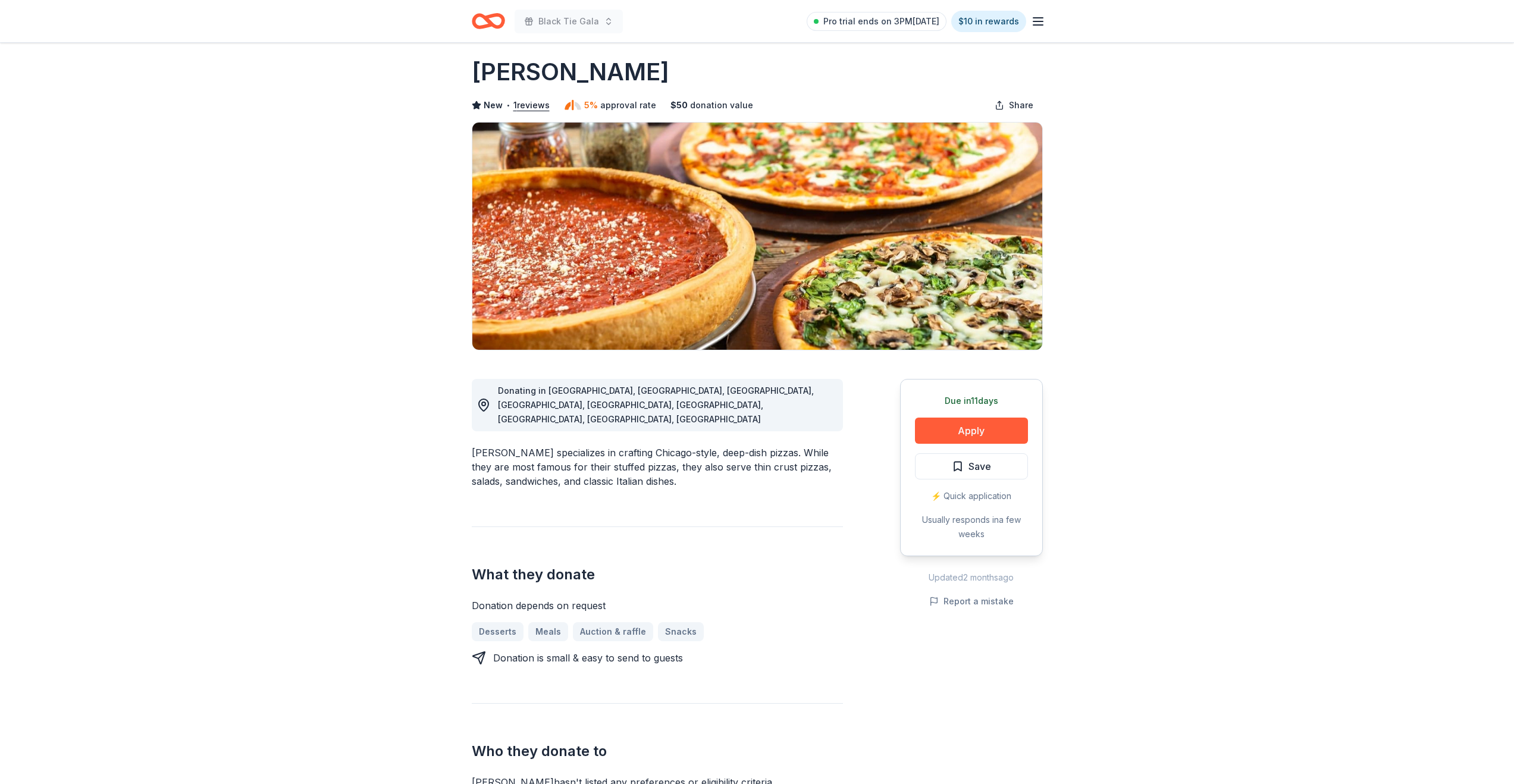
drag, startPoint x: 0, startPoint y: 0, endPoint x: 1043, endPoint y: 0, distance: 1043.0
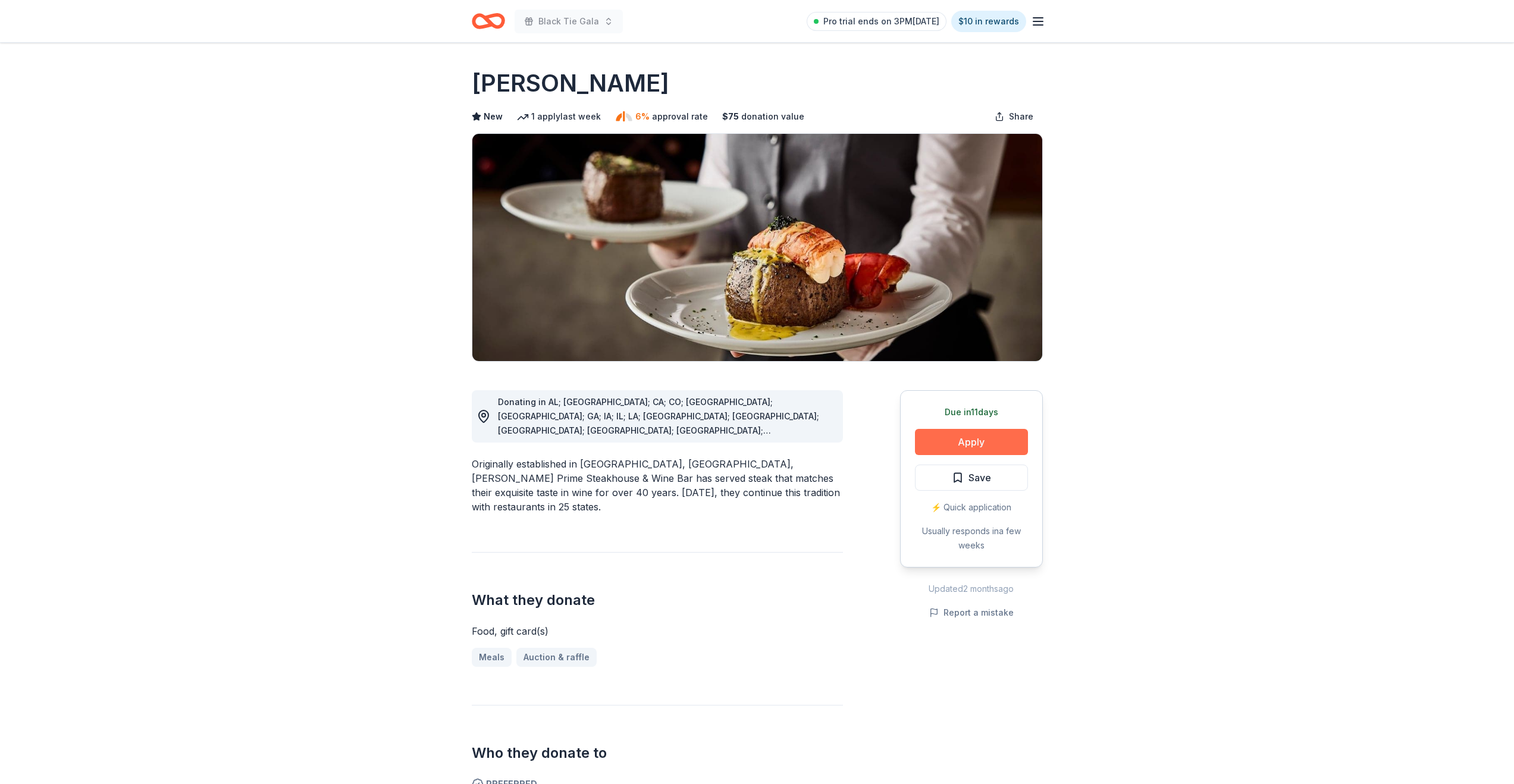
click at [948, 442] on button "Apply" at bounding box center [971, 441] width 113 height 26
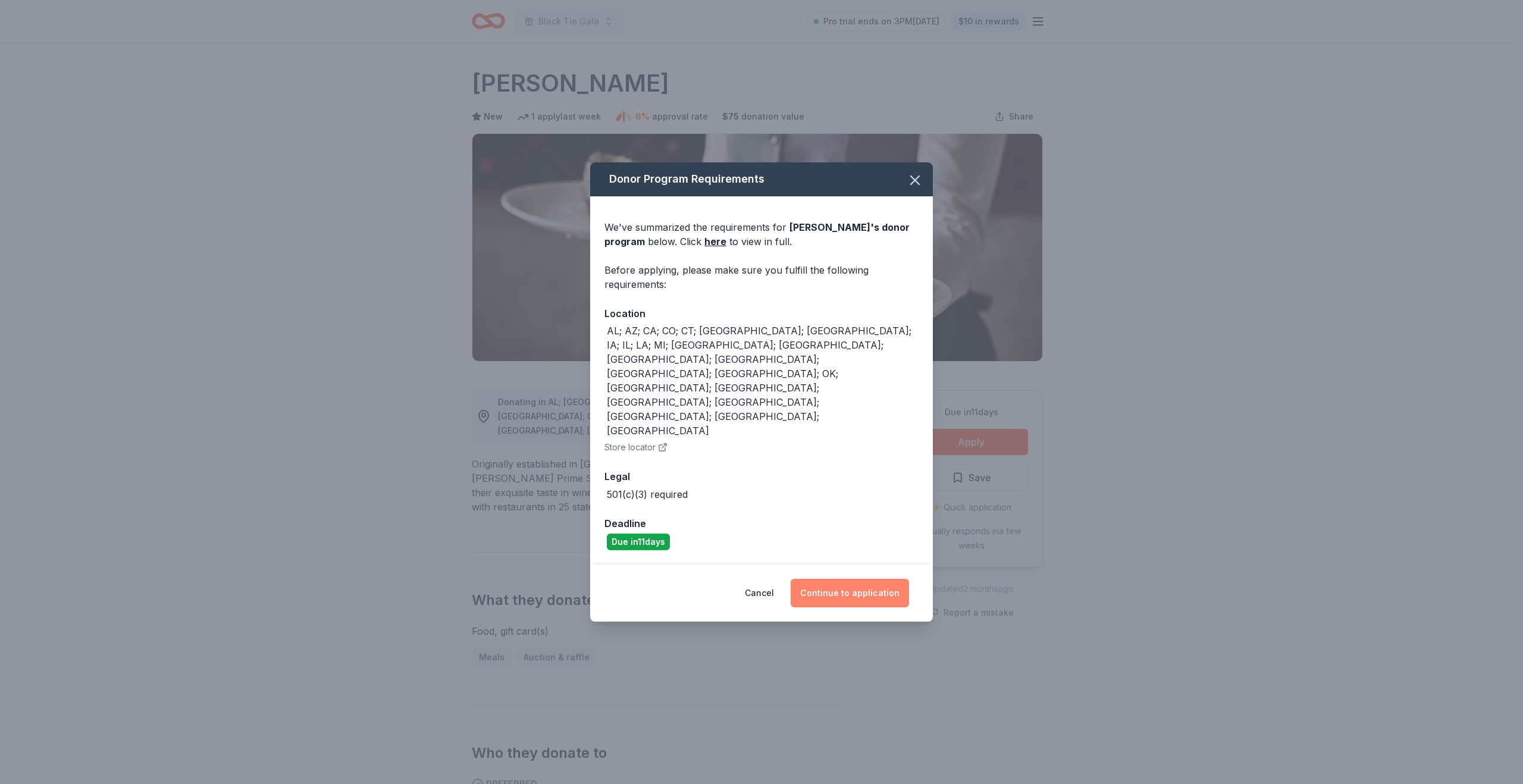
click at [854, 579] on button "Continue to application" at bounding box center [849, 593] width 118 height 28
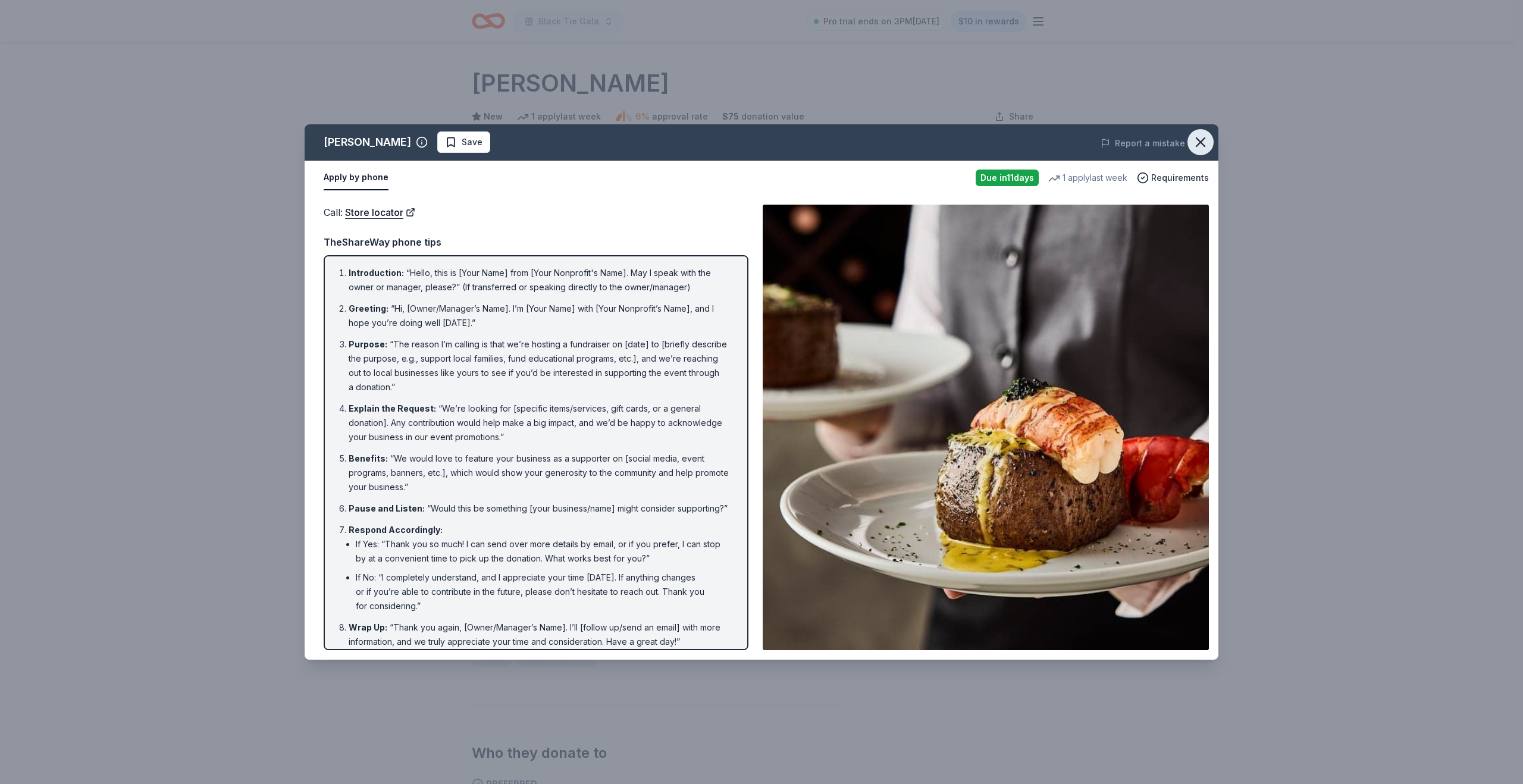
click at [1204, 143] on icon "button" at bounding box center [1200, 142] width 17 height 17
